Goal: Task Accomplishment & Management: Manage account settings

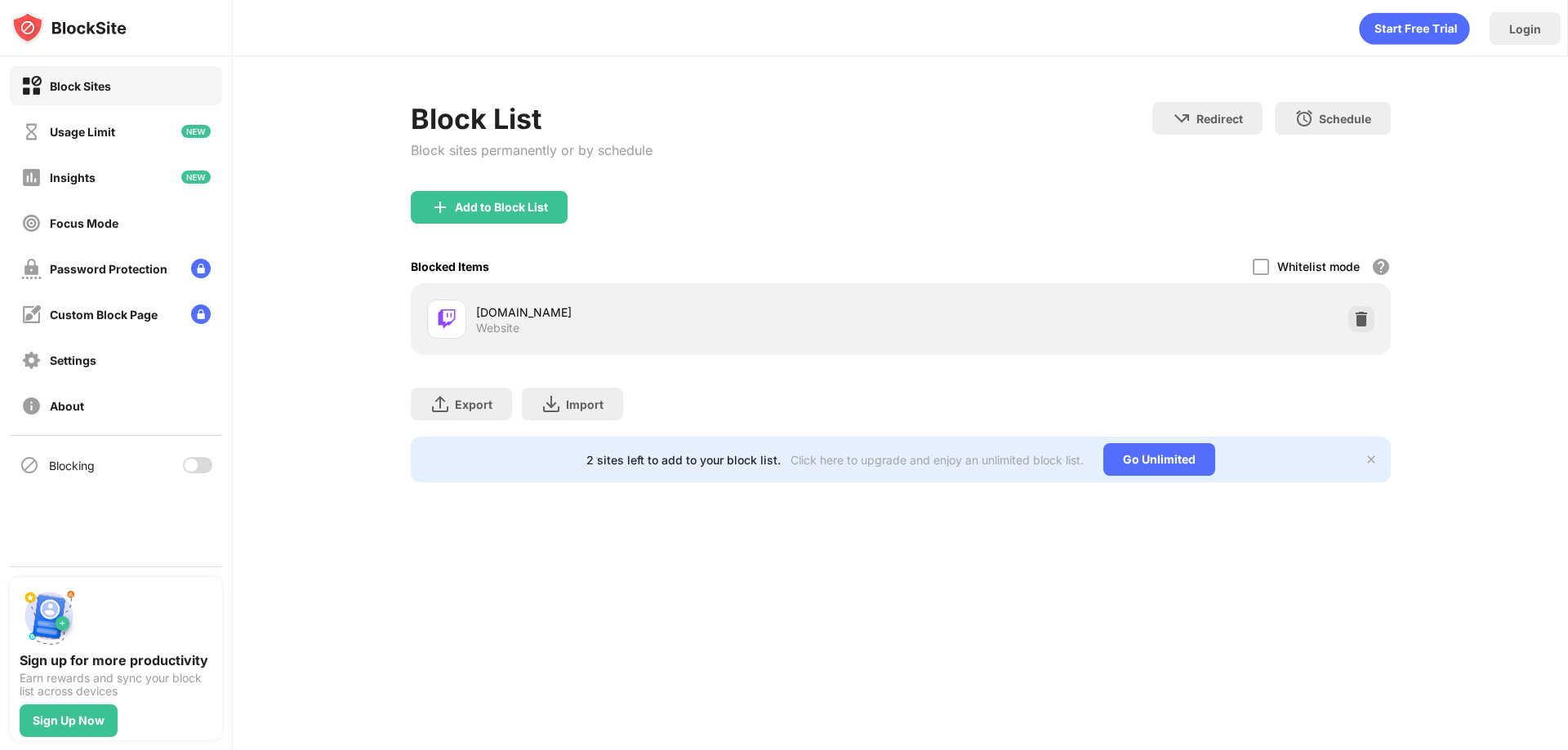
click at [999, 225] on div "Add to Block List" at bounding box center [901, 221] width 980 height 59
click at [192, 462] on div at bounding box center [191, 465] width 13 height 13
click at [192, 458] on div at bounding box center [197, 465] width 29 height 17
